Goal: Task Accomplishment & Management: Manage account settings

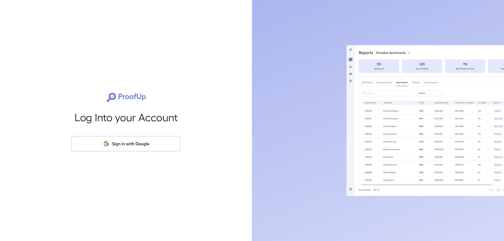
click at [116, 147] on button "Sign in with Google" at bounding box center [125, 143] width 109 height 15
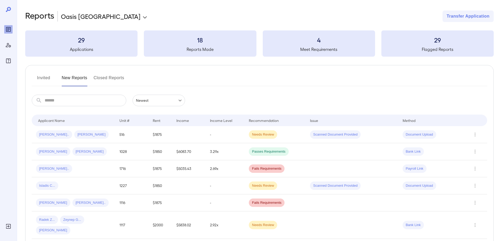
click at [86, 101] on input "text" at bounding box center [86, 101] width 82 height 12
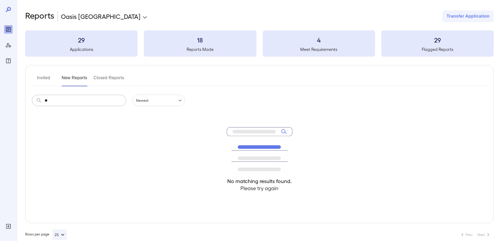
type input "*"
drag, startPoint x: 60, startPoint y: 103, endPoint x: 25, endPoint y: 105, distance: 35.0
click at [34, 104] on div "​ ***** ​" at bounding box center [79, 101] width 95 height 12
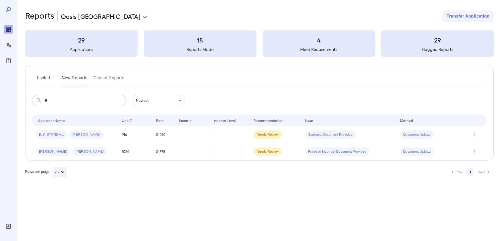
type input "*"
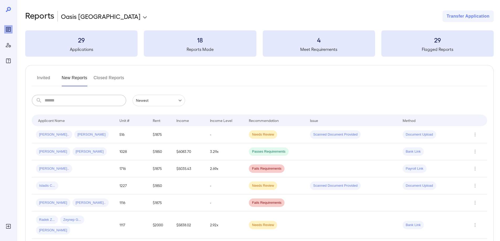
click at [9, 7] on icon at bounding box center [8, 9] width 6 height 6
click at [8, 9] on icon at bounding box center [8, 9] width 6 height 6
click at [104, 79] on button "Closed Reports" at bounding box center [109, 80] width 31 height 13
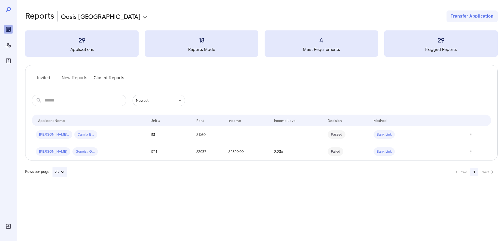
click at [40, 77] on button "Invited" at bounding box center [44, 80] width 24 height 13
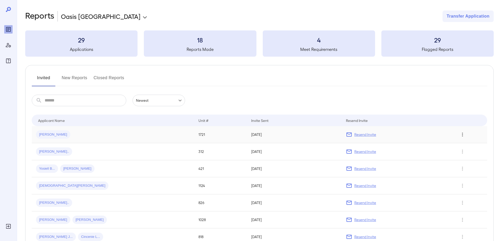
click at [461, 134] on icon "Row Actions" at bounding box center [463, 135] width 6 height 6
click at [352, 134] on div at bounding box center [250, 120] width 500 height 241
click at [355, 134] on p "Resend Invite" at bounding box center [366, 134] width 22 height 5
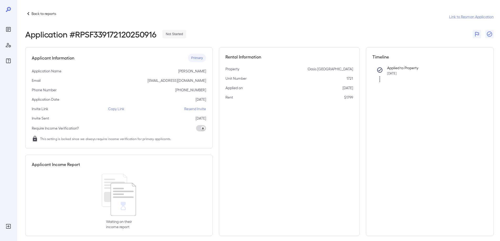
click at [203, 129] on span at bounding box center [201, 128] width 10 height 6
click at [192, 109] on p "Resend Invite" at bounding box center [195, 108] width 22 height 5
click at [30, 12] on icon at bounding box center [28, 14] width 6 height 6
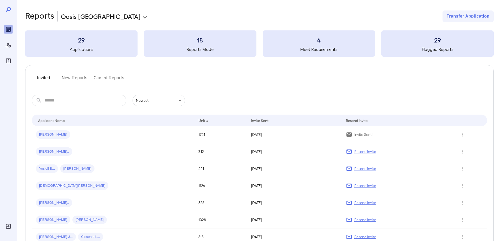
click at [435, 43] on h3 "29" at bounding box center [438, 40] width 112 height 8
click at [440, 50] on h5 "Flagged Reports" at bounding box center [438, 49] width 112 height 6
click at [440, 36] on h3 "29" at bounding box center [438, 40] width 112 height 8
click at [439, 39] on h3 "29" at bounding box center [438, 40] width 112 height 8
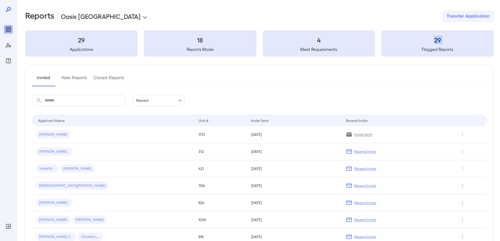
drag, startPoint x: 439, startPoint y: 39, endPoint x: 435, endPoint y: 40, distance: 4.9
click at [438, 39] on h3 "29" at bounding box center [438, 40] width 112 height 8
drag, startPoint x: 319, startPoint y: 50, endPoint x: 320, endPoint y: 44, distance: 6.0
click at [320, 48] on h5 "Meet Requirements" at bounding box center [319, 49] width 112 height 6
click at [320, 42] on h3 "4" at bounding box center [319, 40] width 112 height 8
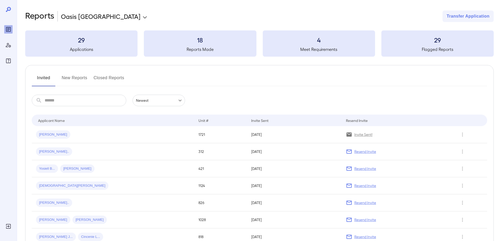
click at [437, 41] on h3 "29" at bounding box center [438, 40] width 112 height 8
